Goal: Task Accomplishment & Management: Complete application form

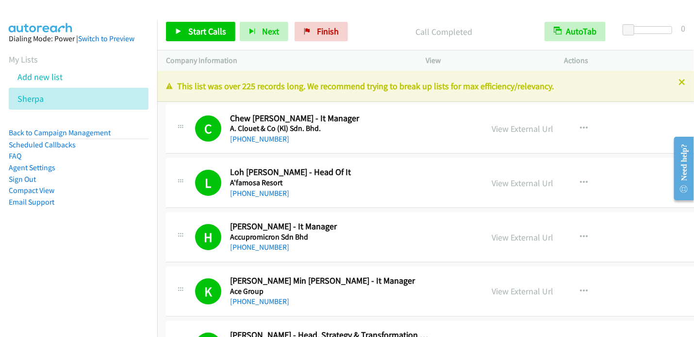
click at [78, 254] on nav "Dialing Mode: Power | Switch to Preview My Lists Add new list Sherpa Back to Ca…" at bounding box center [79, 188] width 158 height 337
click at [52, 80] on link "Add new list" at bounding box center [39, 76] width 45 height 11
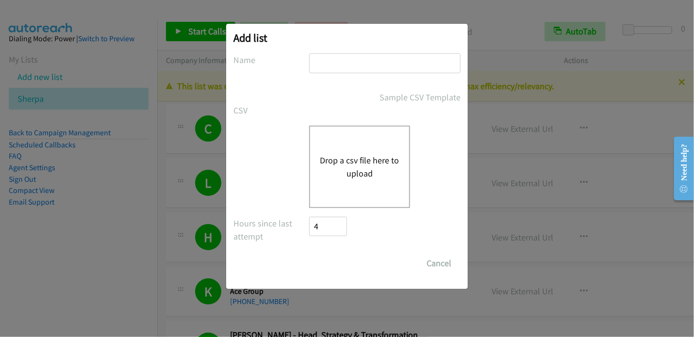
click at [329, 58] on input "text" at bounding box center [384, 63] width 151 height 20
type input "Lenovo2"
click at [356, 163] on button "Drop a csv file here to upload" at bounding box center [360, 167] width 80 height 26
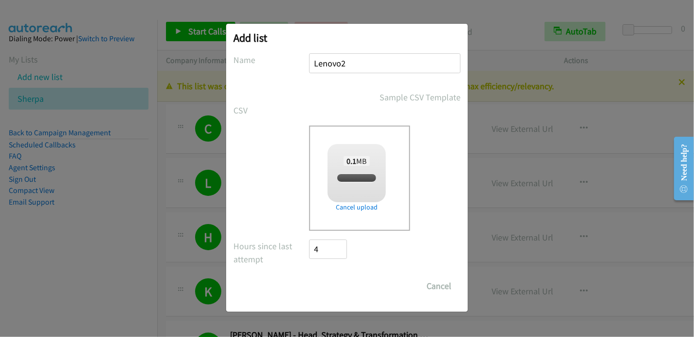
checkbox input "true"
click at [336, 286] on input "Save List" at bounding box center [334, 286] width 51 height 19
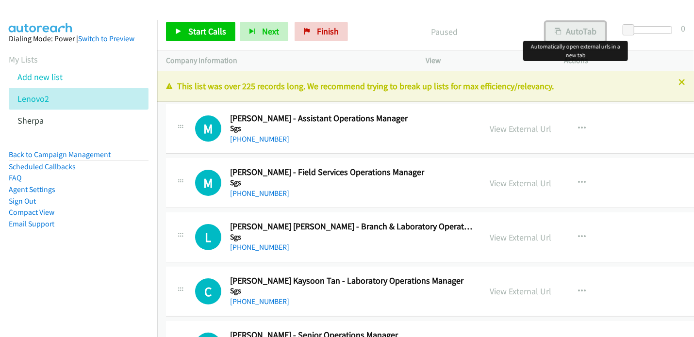
click at [570, 31] on button "AutoTab" at bounding box center [576, 31] width 60 height 19
